Goal: Book appointment/travel/reservation

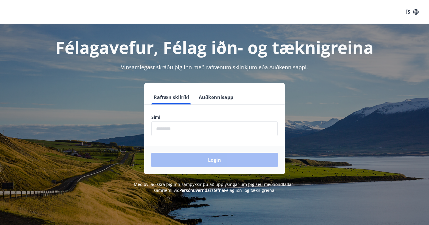
click at [187, 131] on input "phone" at bounding box center [214, 128] width 126 height 15
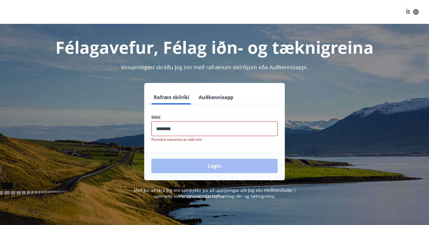
click at [203, 159] on div "Login" at bounding box center [214, 165] width 141 height 29
click at [191, 130] on input "phone" at bounding box center [214, 128] width 126 height 15
click at [207, 164] on div "Login" at bounding box center [214, 165] width 141 height 29
click at [203, 131] on input "phone" at bounding box center [214, 128] width 126 height 15
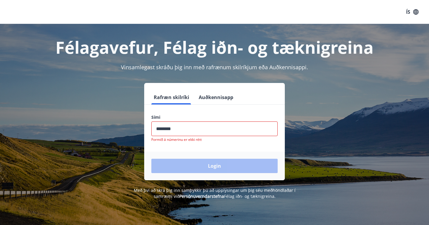
click at [203, 131] on input "phone" at bounding box center [214, 128] width 126 height 15
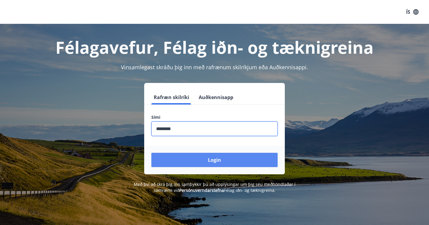
type input "********"
click at [216, 159] on button "Login" at bounding box center [214, 160] width 126 height 14
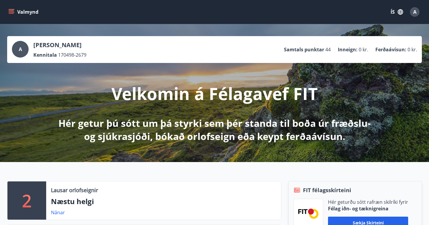
click at [12, 13] on icon "menu" at bounding box center [11, 13] width 5 height 1
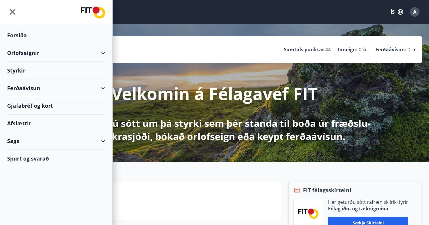
click at [77, 53] on div "Orlofseignir" at bounding box center [56, 53] width 98 height 18
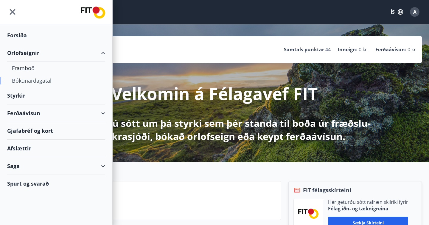
click at [32, 81] on div "Bókunardagatal" at bounding box center [56, 80] width 89 height 13
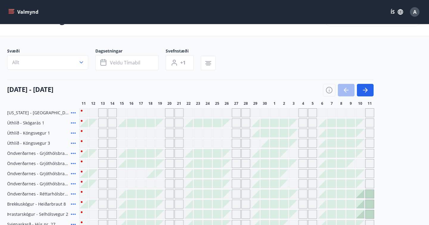
scroll to position [20, 0]
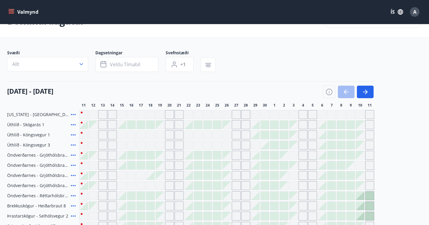
click at [125, 125] on div at bounding box center [122, 124] width 8 height 8
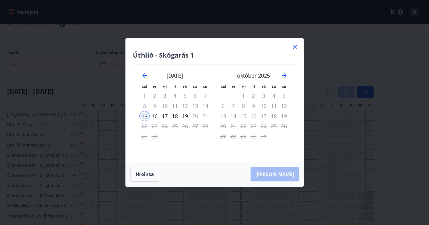
click at [297, 49] on icon at bounding box center [295, 47] width 4 height 4
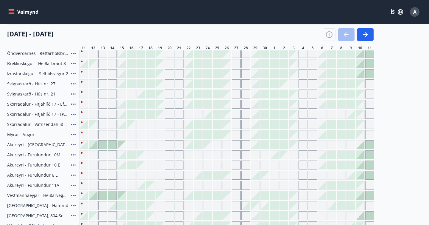
scroll to position [163, 0]
click at [124, 146] on div "Gráir dagar eru ekki bókanlegir" at bounding box center [122, 143] width 8 height 8
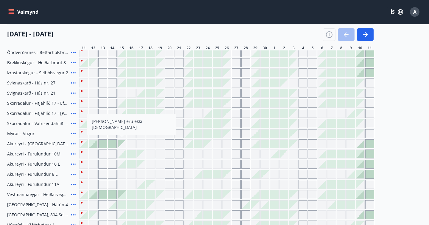
click at [130, 36] on div "[DATE] - [DATE]" at bounding box center [190, 32] width 367 height 17
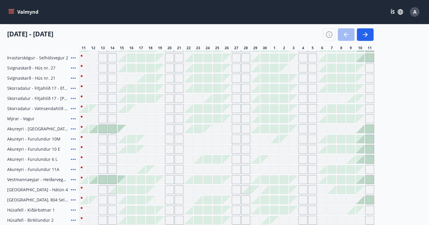
scroll to position [174, 0]
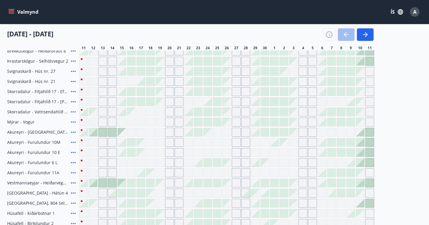
click at [130, 123] on div "Gráir dagar eru ekki bókanlegir" at bounding box center [131, 121] width 9 height 9
click at [113, 121] on div "Gráir dagar eru ekki bókanlegir" at bounding box center [112, 121] width 9 height 9
click at [125, 114] on div "Florida - Orlando Úthlíð - Skógarás 1 Úthlíð - Kóngsvegur 1 Úthlíð - Kóngsvegur…" at bounding box center [214, 111] width 415 height 313
click at [120, 131] on div "Gráir dagar eru ekki bókanlegir" at bounding box center [122, 132] width 8 height 8
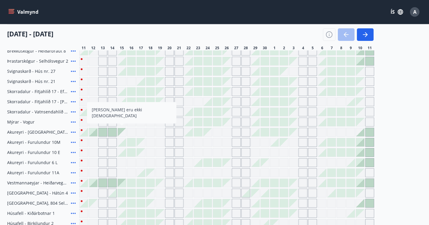
click at [74, 162] on icon at bounding box center [73, 162] width 7 height 7
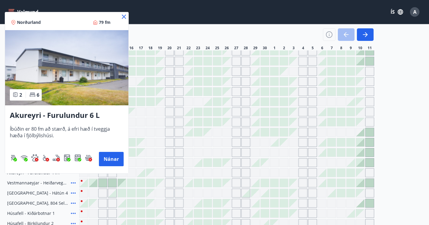
click at [127, 16] on icon at bounding box center [123, 16] width 7 height 7
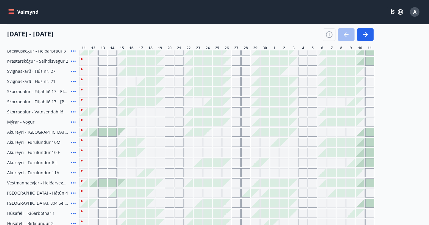
click at [131, 144] on div at bounding box center [131, 142] width 8 height 8
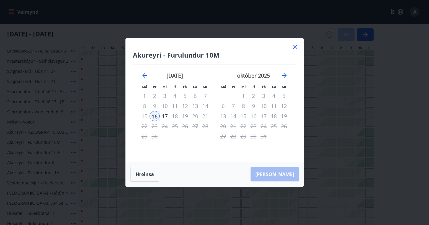
click at [294, 46] on icon at bounding box center [295, 47] width 4 height 4
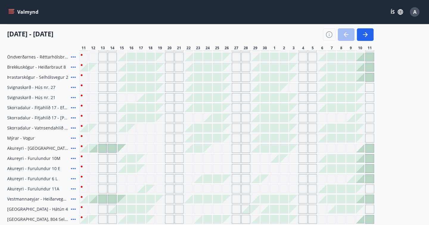
scroll to position [157, 0]
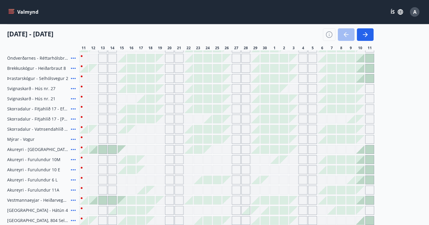
click at [86, 152] on div at bounding box center [84, 149] width 8 height 8
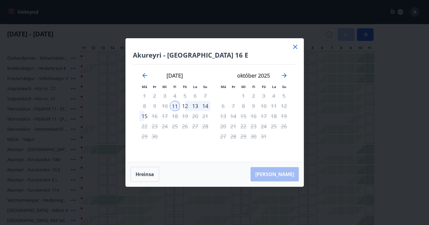
click at [294, 48] on icon at bounding box center [295, 47] width 4 height 4
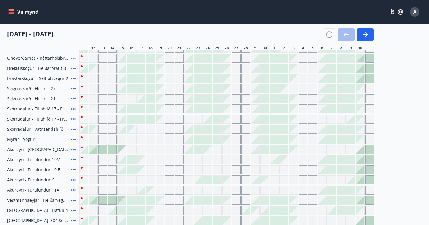
scroll to position [163, 0]
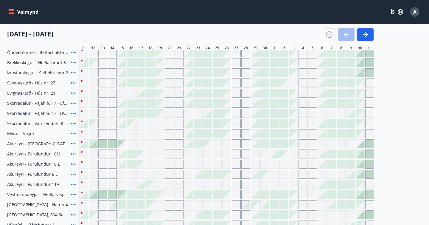
click at [124, 156] on div at bounding box center [122, 154] width 8 height 8
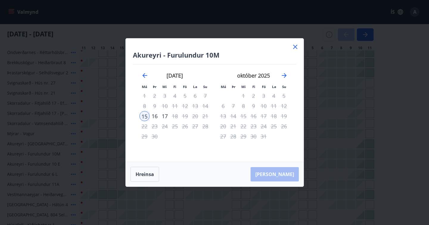
click at [295, 46] on icon at bounding box center [295, 46] width 1 height 1
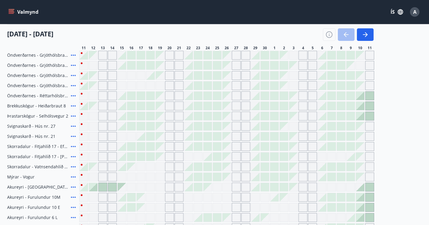
scroll to position [85, 0]
